Goal: Task Accomplishment & Management: Use online tool/utility

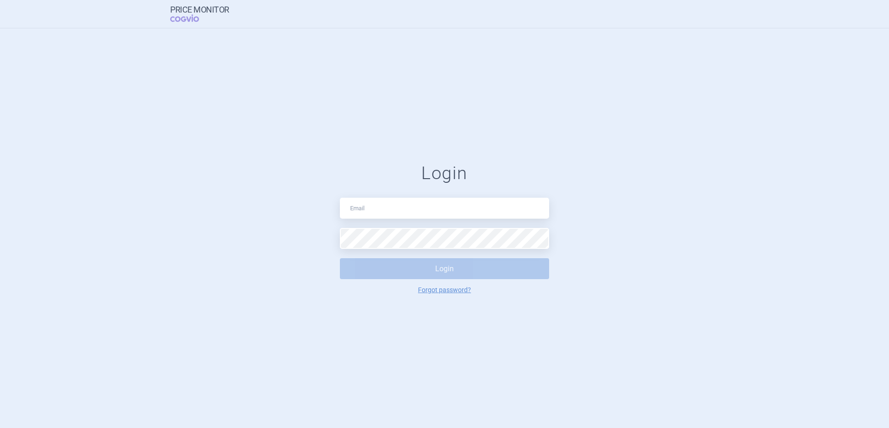
type input "[EMAIL_ADDRESS][PERSON_NAME][PERSON_NAME][DOMAIN_NAME]"
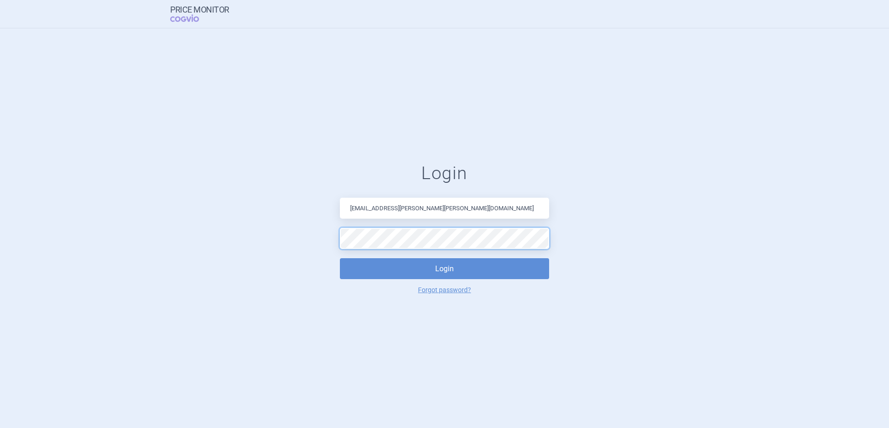
click at [340, 258] on button "Login" at bounding box center [444, 268] width 209 height 21
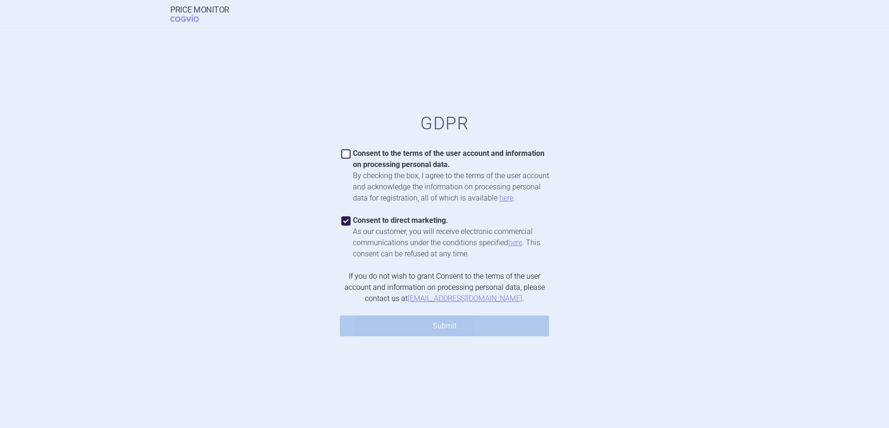
click at [345, 151] on span at bounding box center [345, 153] width 9 height 9
checkbox input "true"
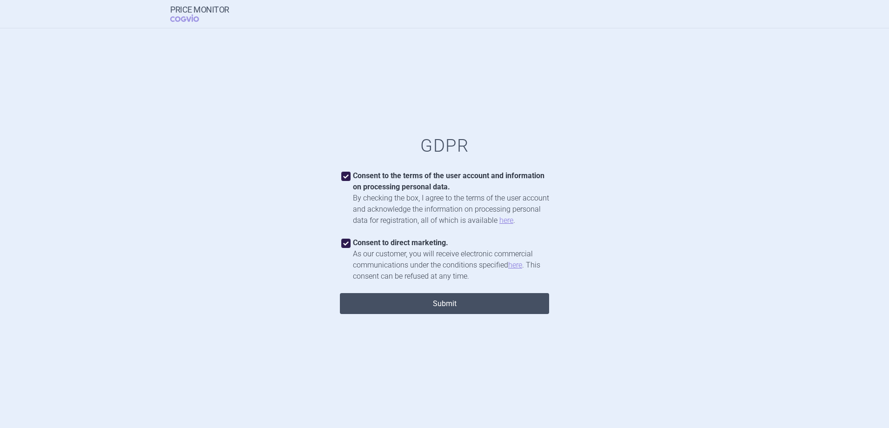
click at [457, 305] on button "Submit" at bounding box center [444, 303] width 209 height 21
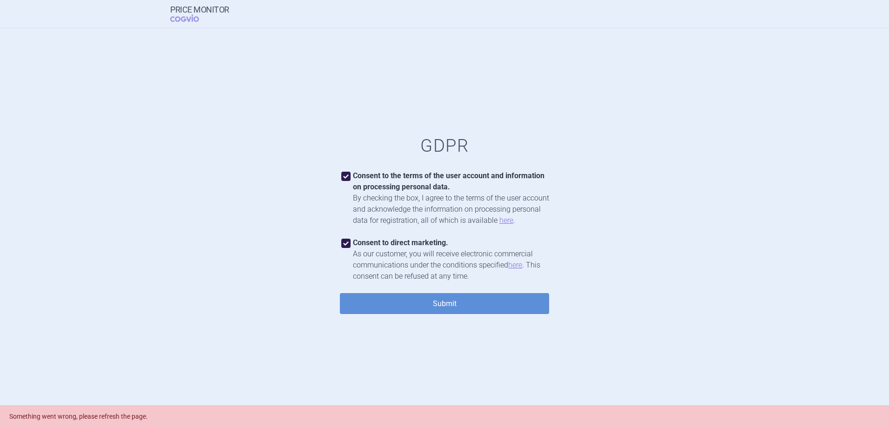
click at [340, 244] on div "Consent to direct marketing. As our customer, you will receive electronic comme…" at bounding box center [444, 259] width 209 height 45
click at [345, 243] on span at bounding box center [345, 243] width 9 height 9
checkbox input "false"
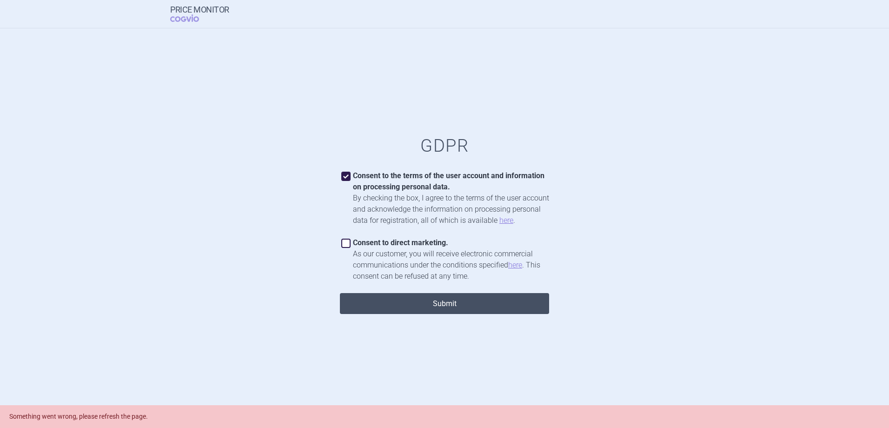
click at [452, 304] on button "Submit" at bounding box center [444, 303] width 209 height 21
